Goal: Transaction & Acquisition: Purchase product/service

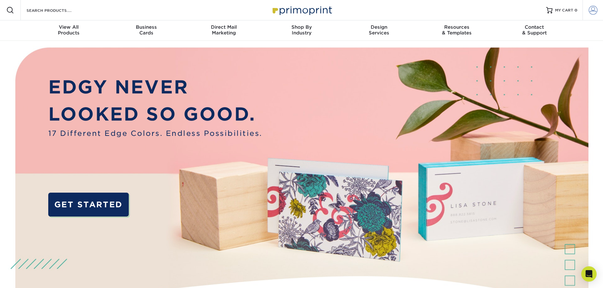
click at [594, 11] on span at bounding box center [592, 10] width 9 height 9
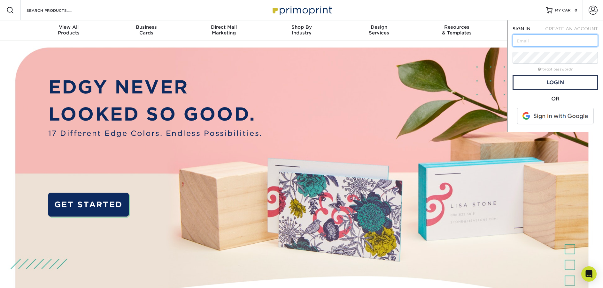
type input "d"
type input "[PERSON_NAME][EMAIL_ADDRESS][DOMAIN_NAME]"
click at [557, 71] on link "forgot password?" at bounding box center [555, 69] width 35 height 4
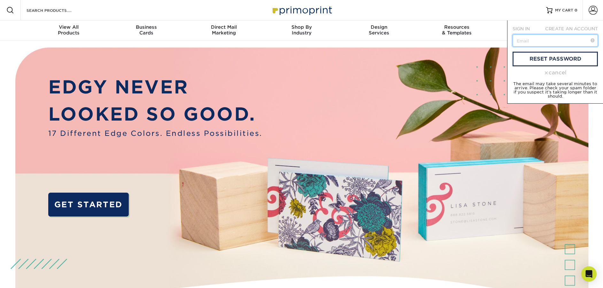
click at [544, 40] on input "text" at bounding box center [554, 40] width 85 height 12
type input "[PERSON_NAME][EMAIL_ADDRESS][DOMAIN_NAME]"
click at [529, 60] on link "reset password" at bounding box center [554, 59] width 85 height 15
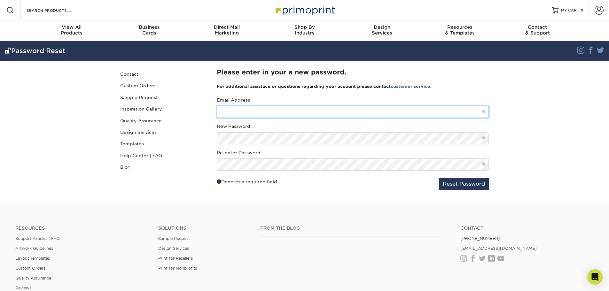
click at [256, 112] on input "text" at bounding box center [353, 112] width 272 height 12
type input "[PERSON_NAME][EMAIL_ADDRESS][DOMAIN_NAME]"
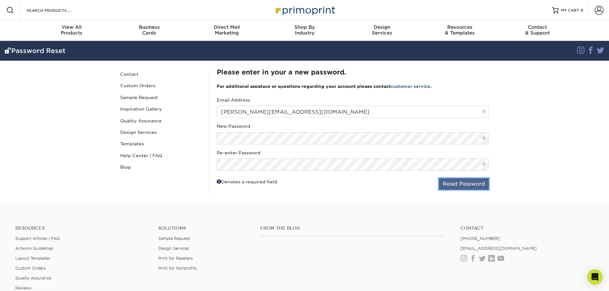
click at [470, 183] on button "Reset Password" at bounding box center [464, 183] width 50 height 11
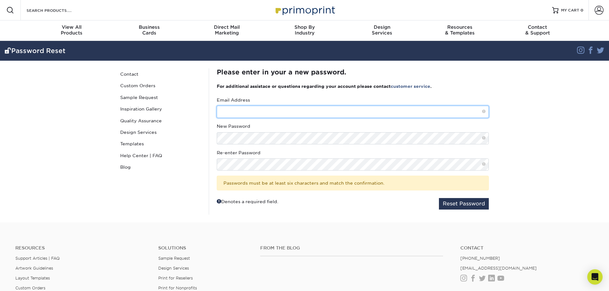
click at [265, 111] on input "text" at bounding box center [353, 112] width 272 height 12
type input "[PERSON_NAME][EMAIL_ADDRESS][DOMAIN_NAME]"
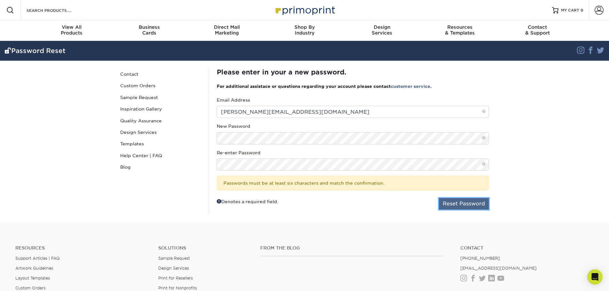
click at [447, 205] on button "Reset Password" at bounding box center [464, 203] width 50 height 11
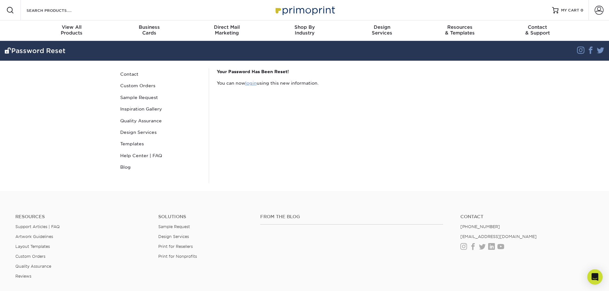
click at [254, 85] on link "login" at bounding box center [250, 82] width 11 height 5
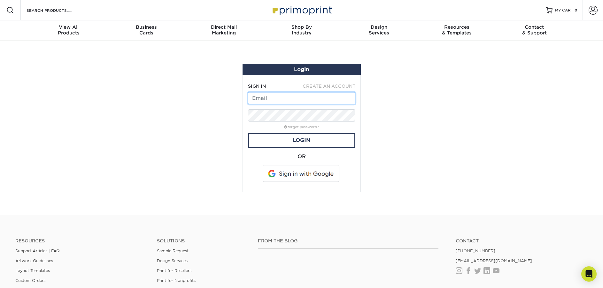
click at [321, 98] on input "text" at bounding box center [301, 98] width 107 height 12
type input "scott@milspin.com"
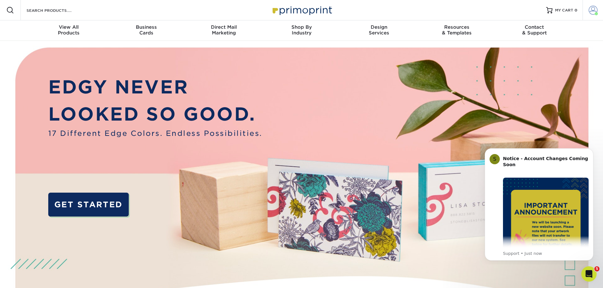
click at [589, 10] on span at bounding box center [592, 10] width 9 height 9
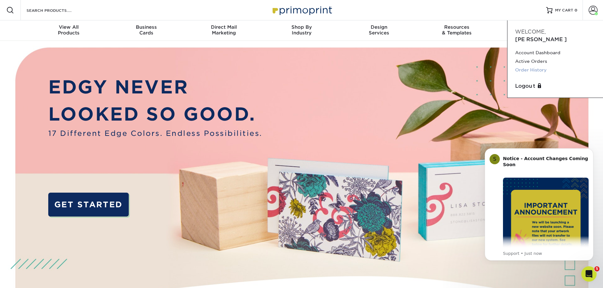
click at [537, 66] on link "Order History" at bounding box center [555, 70] width 80 height 9
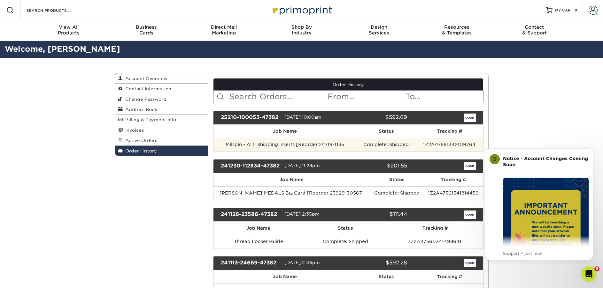
click at [293, 147] on td "Milspin - ALL Shipping Inserts [Reorder 24719-1135" at bounding box center [284, 144] width 143 height 13
click at [306, 143] on td "Milspin - ALL Shipping Inserts [Reorder 24719-1135" at bounding box center [284, 144] width 143 height 13
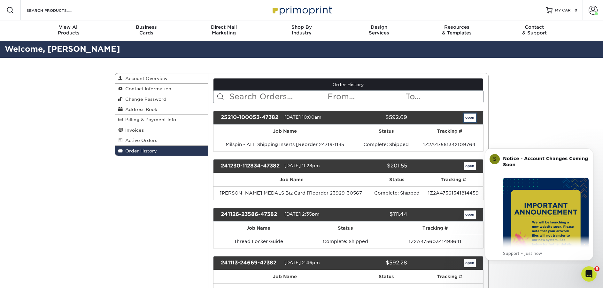
click at [466, 118] on link "open" at bounding box center [470, 118] width 12 height 8
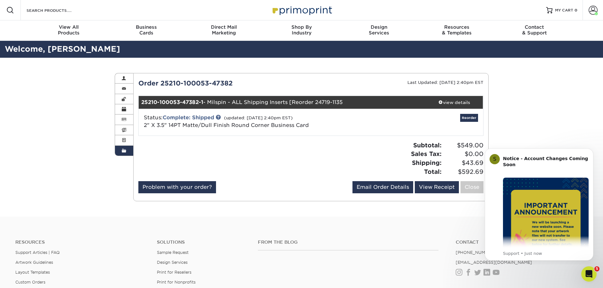
click at [207, 125] on span "2" X 3.5" 14PT Matte/Dull Finish Round Corner Business Card" at bounding box center [226, 125] width 165 height 6
click at [462, 117] on link "Reorder" at bounding box center [469, 118] width 18 height 8
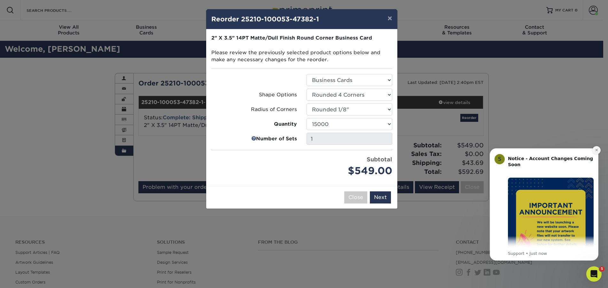
click at [595, 151] on icon "Dismiss notification" at bounding box center [596, 151] width 4 height 4
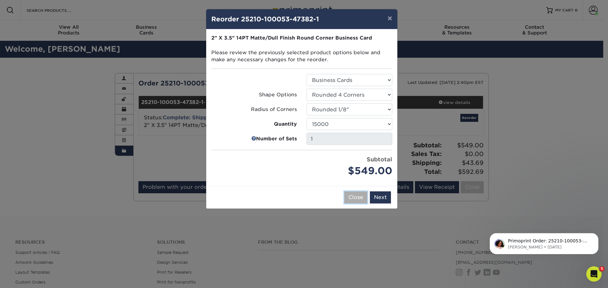
click at [357, 197] on button "Close" at bounding box center [355, 198] width 23 height 12
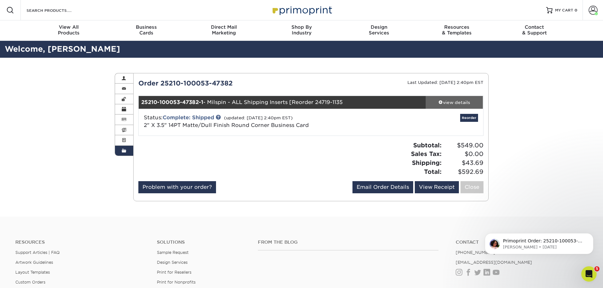
click at [443, 101] on div "view details" at bounding box center [453, 102] width 57 height 6
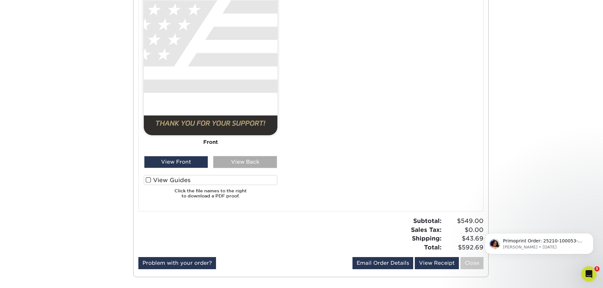
click at [231, 161] on div "View Back" at bounding box center [245, 162] width 64 height 12
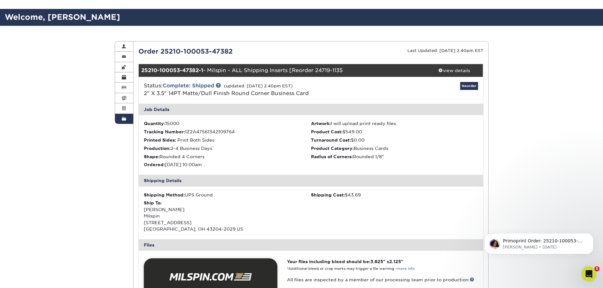
scroll to position [64, 0]
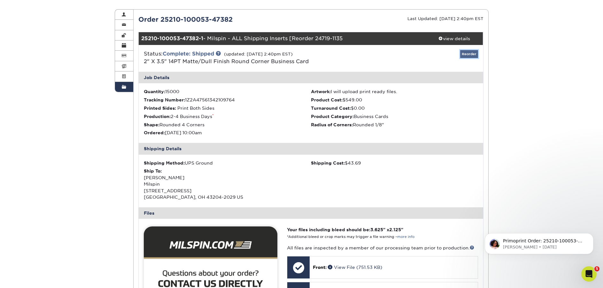
click at [470, 55] on link "Reorder" at bounding box center [469, 54] width 18 height 8
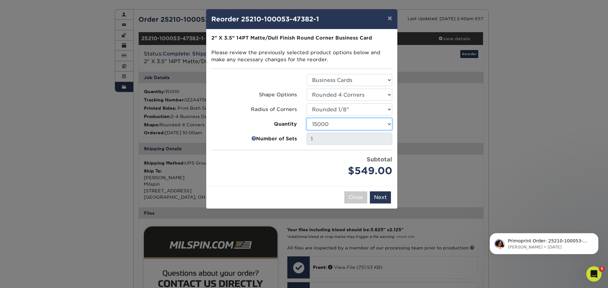
click at [339, 120] on select "100 250 500 1000 2500 5000 10000 15000 20000 25000" at bounding box center [349, 124] width 86 height 12
click at [233, 132] on ul "Select Option Business Cards Shape Options Select Option Rounded 2 Corners Quan…" at bounding box center [301, 126] width 181 height 104
click at [346, 124] on select "100 250 500 1000 2500 5000 10000 15000 20000 25000" at bounding box center [349, 124] width 86 height 12
select select "e824bf9f-d22d-4070-926d-42c6dd5ef515"
click at [306, 118] on select "100 250 500 1000 2500 5000 10000 15000 20000 25000" at bounding box center [349, 124] width 86 height 12
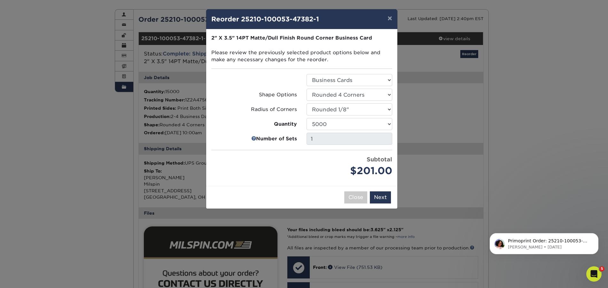
click at [240, 109] on label "Radius of Corners" at bounding box center [254, 109] width 86 height 7
click at [383, 197] on button "Next" at bounding box center [380, 198] width 21 height 12
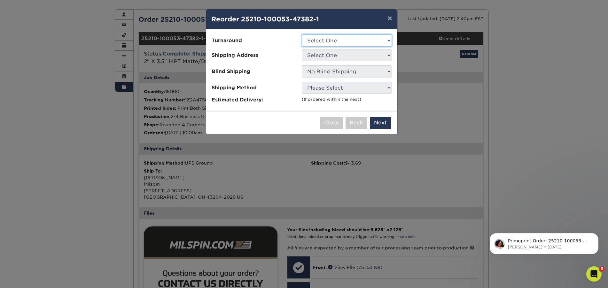
click at [322, 42] on select "Select One 2-4 Business Days 2 Day Next Business Day" at bounding box center [347, 40] width 90 height 12
select select "546175b1-5f87-4fe9-abab-8d7eaffb9c8c"
click at [302, 34] on select "Select One 2-4 Business Days 2 Day Next Business Day" at bounding box center [347, 40] width 90 height 12
click at [324, 56] on select "Select One Milspin - Hague Ave Milspin ALBERTA Bldg Milspin ALBERTA Bldg" at bounding box center [347, 55] width 90 height 12
select select "246052"
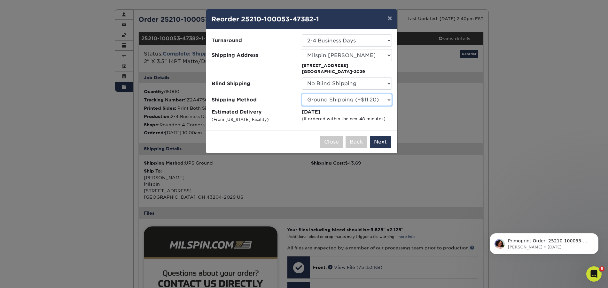
click at [345, 100] on select "Please Select Ground Shipping (+$11.20) 3 Day Shipping Service (+$16.13) 2 Day …" at bounding box center [347, 100] width 90 height 12
click at [275, 114] on label "Estimated Delivery (From Ohio Facility)" at bounding box center [256, 116] width 90 height 15
click at [379, 143] on button "Next" at bounding box center [380, 142] width 21 height 12
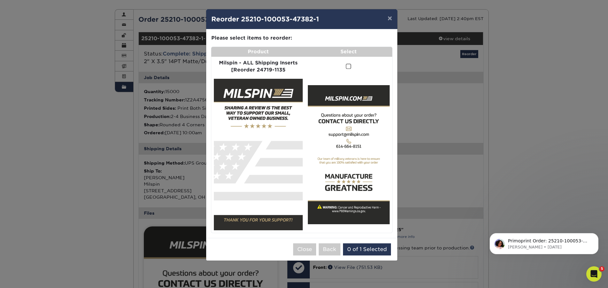
click at [346, 67] on span at bounding box center [348, 67] width 5 height 6
click at [0, 0] on input "checkbox" at bounding box center [0, 0] width 0 height 0
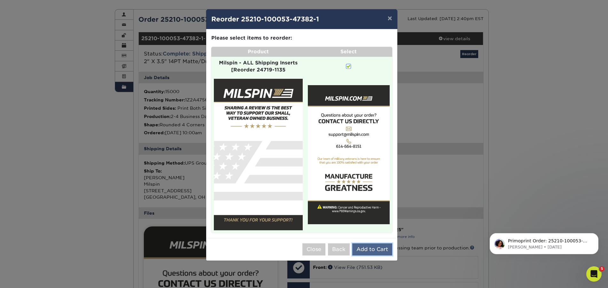
click at [376, 251] on button "Add to Cart" at bounding box center [372, 250] width 40 height 12
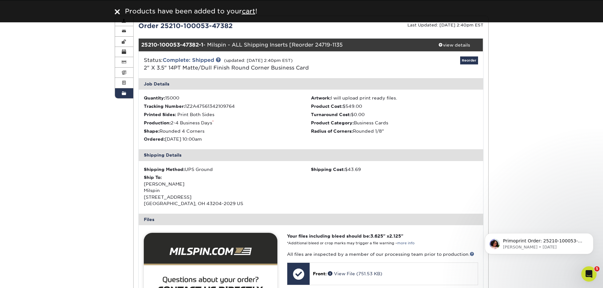
scroll to position [0, 0]
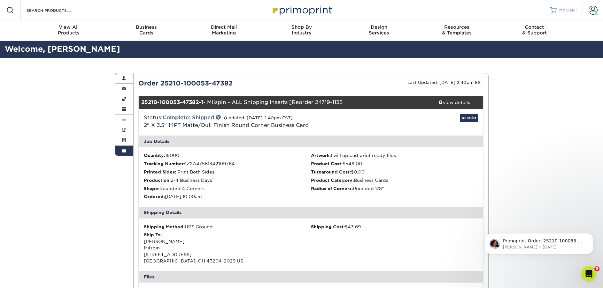
click at [560, 11] on span "MY CART" at bounding box center [568, 10] width 18 height 5
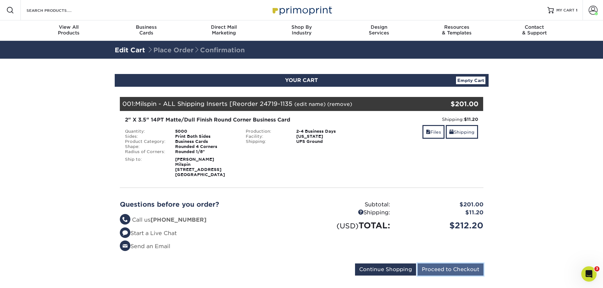
click at [455, 268] on input "Proceed to Checkout" at bounding box center [451, 270] width 66 height 12
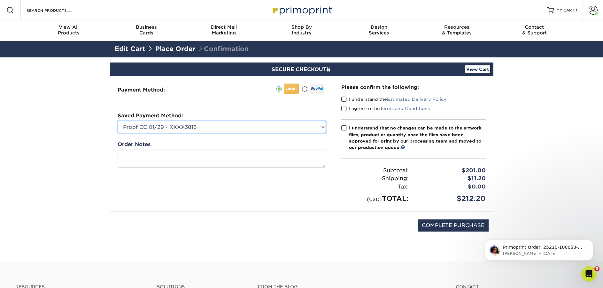
click at [226, 129] on select "Proof CC 01/29 - XXXX3818 Visa - XXXX8856 Visa - XXXX4609 Visa - XXXX4609 Visa …" at bounding box center [222, 127] width 208 height 12
select select
click at [118, 121] on select "Proof CC 01/29 - XXXX3818 Visa - XXXX8856 Visa - XXXX4609 Visa - XXXX4609 Visa …" at bounding box center [222, 127] width 208 height 12
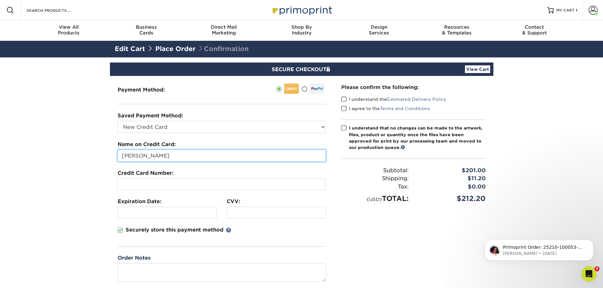
click at [190, 159] on input "[PERSON_NAME]" at bounding box center [222, 156] width 208 height 12
type input "S"
click at [232, 152] on input "text" at bounding box center [222, 156] width 208 height 12
type input "[PERSON_NAME]"
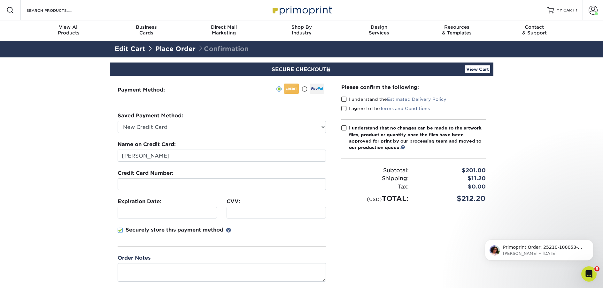
click at [135, 209] on div at bounding box center [167, 213] width 99 height 12
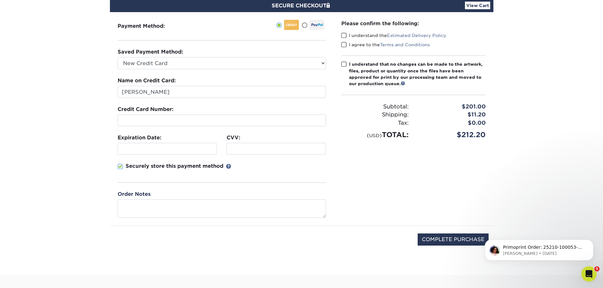
scroll to position [32, 0]
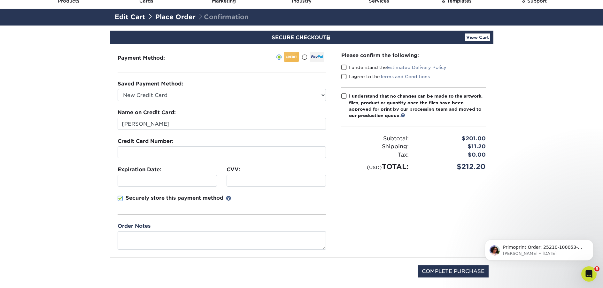
click at [345, 67] on span at bounding box center [343, 68] width 5 height 6
click at [0, 0] on input "I understand the Estimated Delivery Policy" at bounding box center [0, 0] width 0 height 0
click at [343, 76] on span at bounding box center [343, 77] width 5 height 6
click at [0, 0] on input "I agree to the Terms and Conditions" at bounding box center [0, 0] width 0 height 0
click at [343, 95] on span at bounding box center [343, 96] width 5 height 6
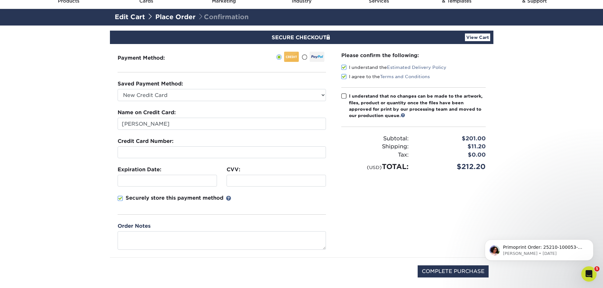
click at [0, 0] on input "I understand that no changes can be made to the artwork, files, product or quan…" at bounding box center [0, 0] width 0 height 0
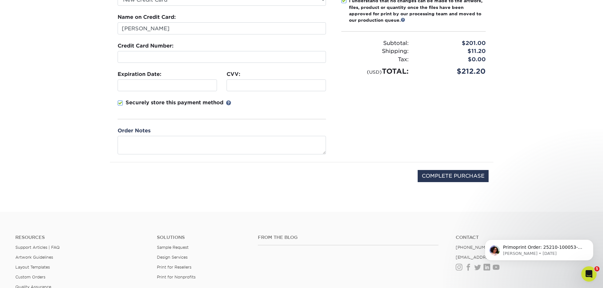
scroll to position [128, 0]
click at [466, 180] on input "COMPLETE PURCHASE" at bounding box center [453, 176] width 71 height 12
type input "PROCESSING, PLEASE WAIT..."
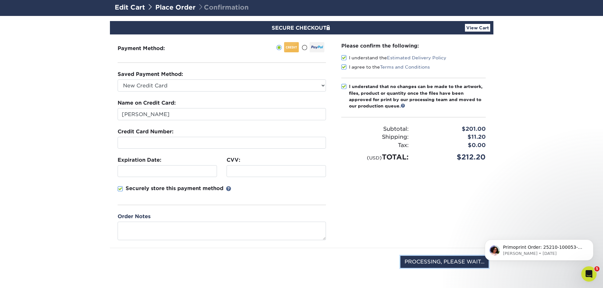
scroll to position [32, 0]
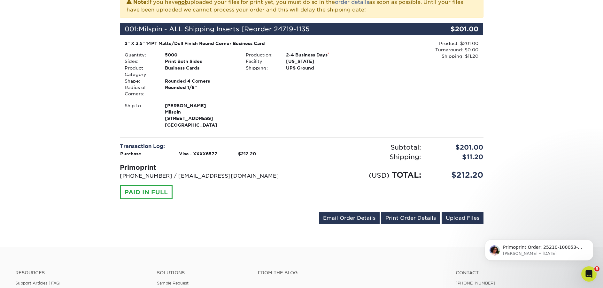
scroll to position [160, 0]
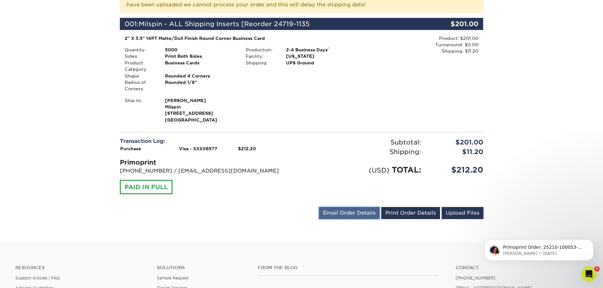
click at [347, 217] on link "Email Order Details" at bounding box center [349, 213] width 61 height 12
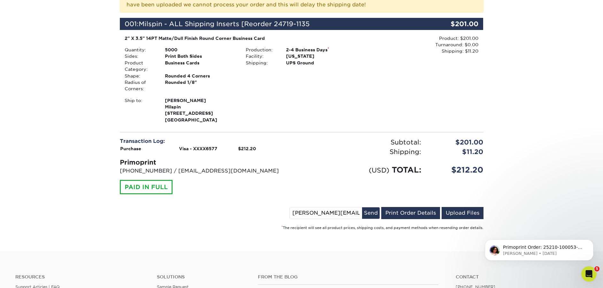
click at [301, 212] on input "[PERSON_NAME][EMAIL_ADDRESS][DOMAIN_NAME]" at bounding box center [326, 213] width 72 height 11
type input "[EMAIL_ADDRESS][DOMAIN_NAME]"
click at [364, 215] on button "Send" at bounding box center [371, 213] width 18 height 11
